Goal: Transaction & Acquisition: Purchase product/service

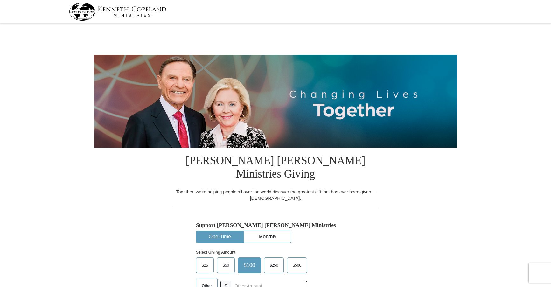
select select "[GEOGRAPHIC_DATA]"
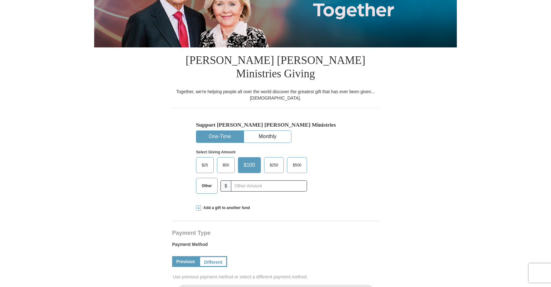
scroll to position [127, 0]
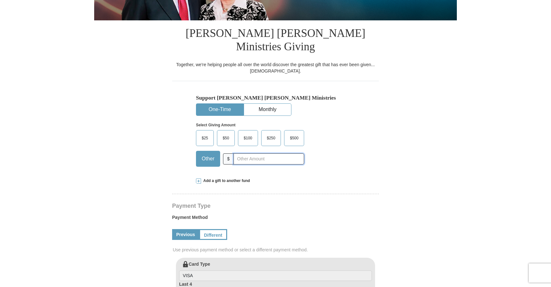
click at [239, 153] on input "text" at bounding box center [269, 158] width 71 height 11
type input "5.00"
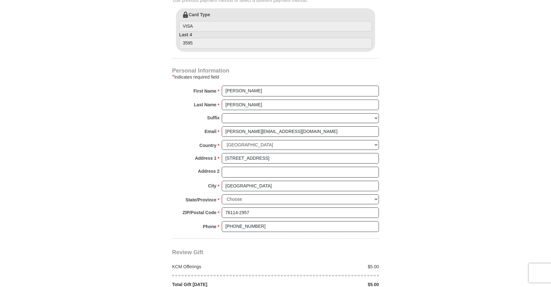
scroll to position [446, 0]
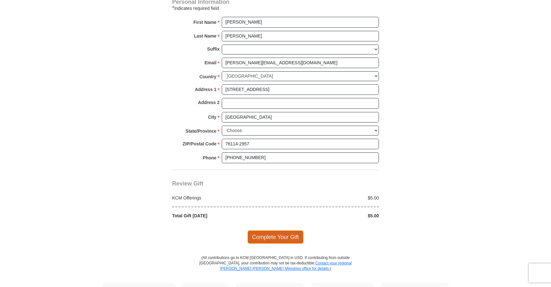
click at [271, 230] on span "Complete Your Gift" at bounding box center [276, 236] width 56 height 13
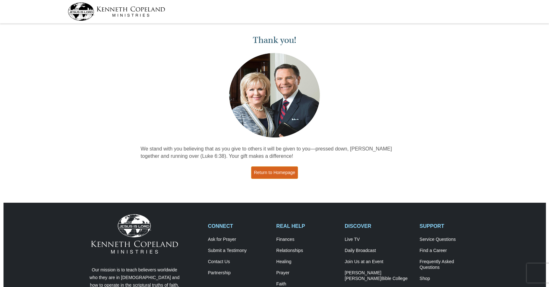
click at [273, 172] on link "Return to Homepage" at bounding box center [274, 172] width 47 height 12
